Goal: Find specific page/section

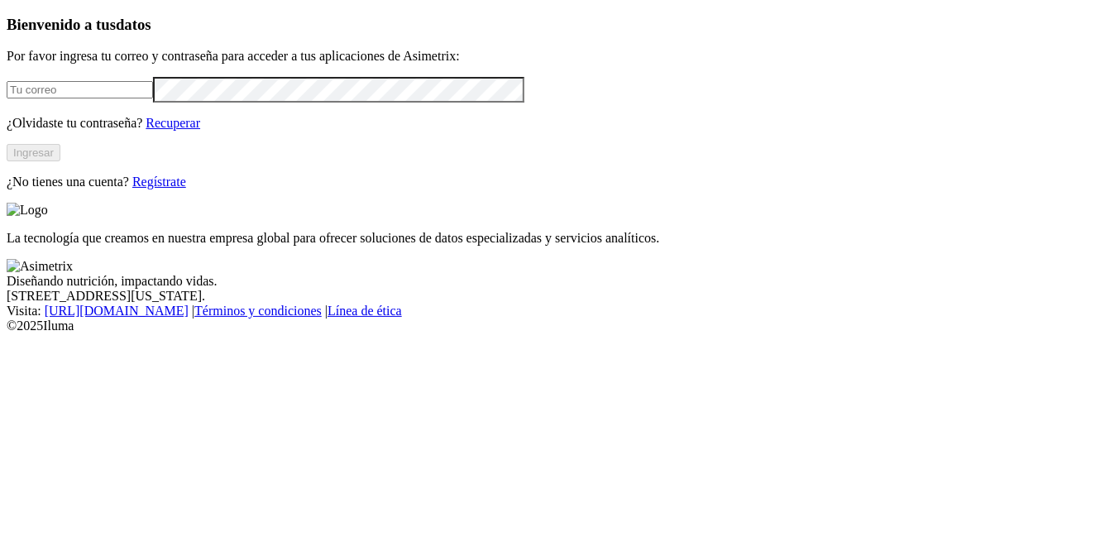
click at [153, 98] on input "email" at bounding box center [80, 89] width 146 height 17
type input "[PERSON_NAME][EMAIL_ADDRESS][PERSON_NAME][DOMAIN_NAME]"
click at [60, 161] on button "Ingresar" at bounding box center [34, 152] width 54 height 17
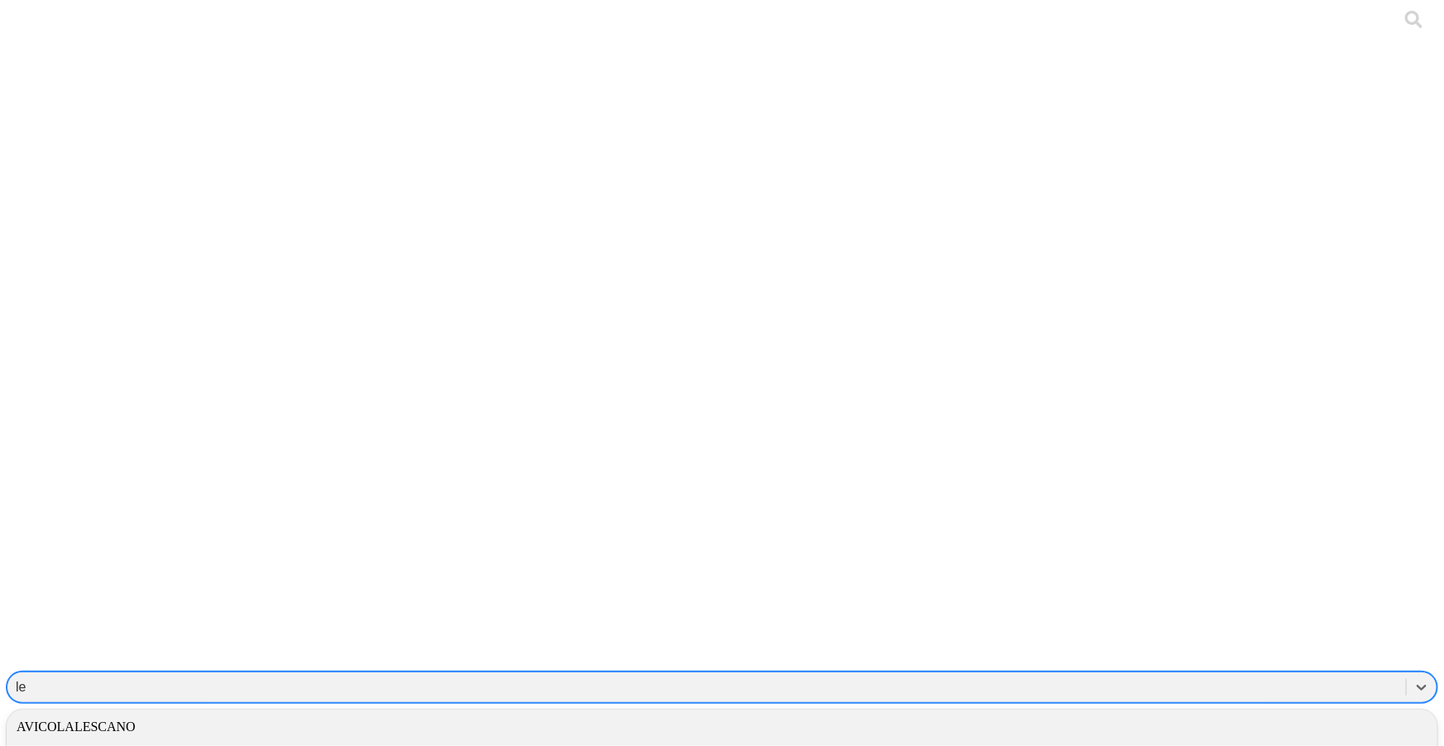
type input "les"
click at [1140, 713] on div "AVICOLALESCANO" at bounding box center [722, 727] width 1430 height 28
